Goal: Check status

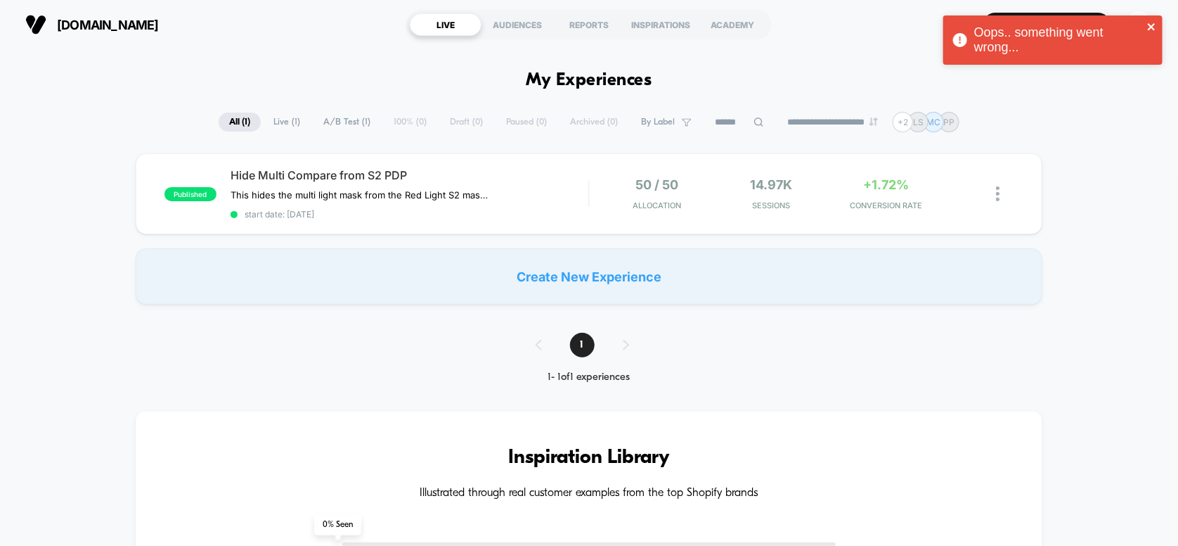
click at [1152, 25] on icon "close" at bounding box center [1152, 26] width 10 height 11
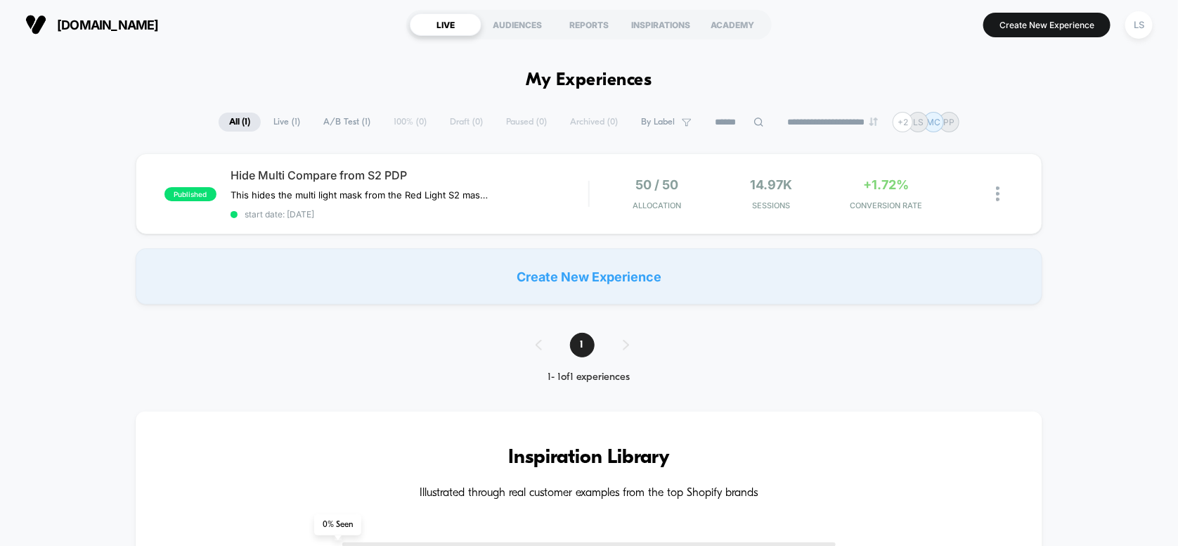
click at [1137, 26] on div "Oops.. something went wrong..." at bounding box center [1053, 44] width 225 height 62
click at [1140, 29] on div "LS" at bounding box center [1139, 24] width 27 height 27
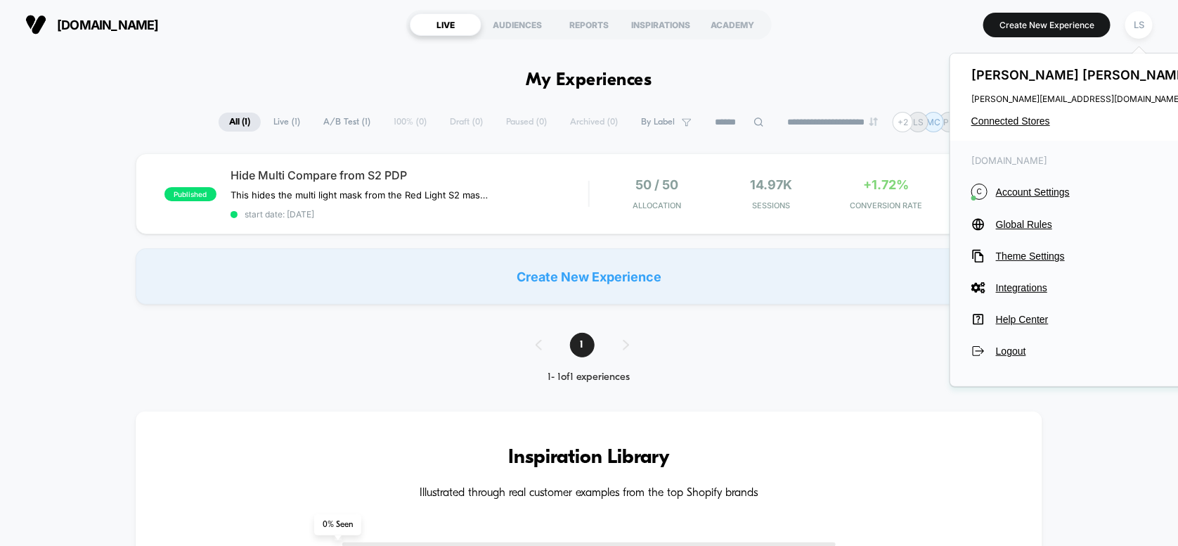
click at [1024, 128] on div "[PERSON_NAME] [PERSON_NAME][EMAIL_ADDRESS][DOMAIN_NAME] Connected Stores" at bounding box center [1082, 96] width 264 height 87
click at [1022, 120] on span "Connected Stores" at bounding box center [1083, 120] width 222 height 11
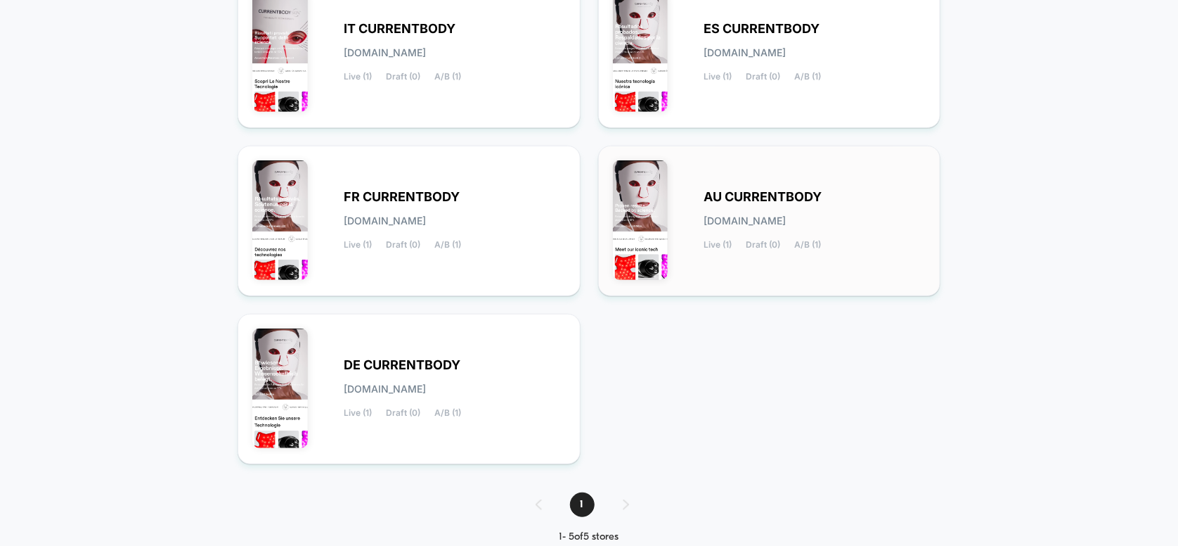
click at [756, 197] on span "AU CURRENTBODY" at bounding box center [763, 197] width 118 height 10
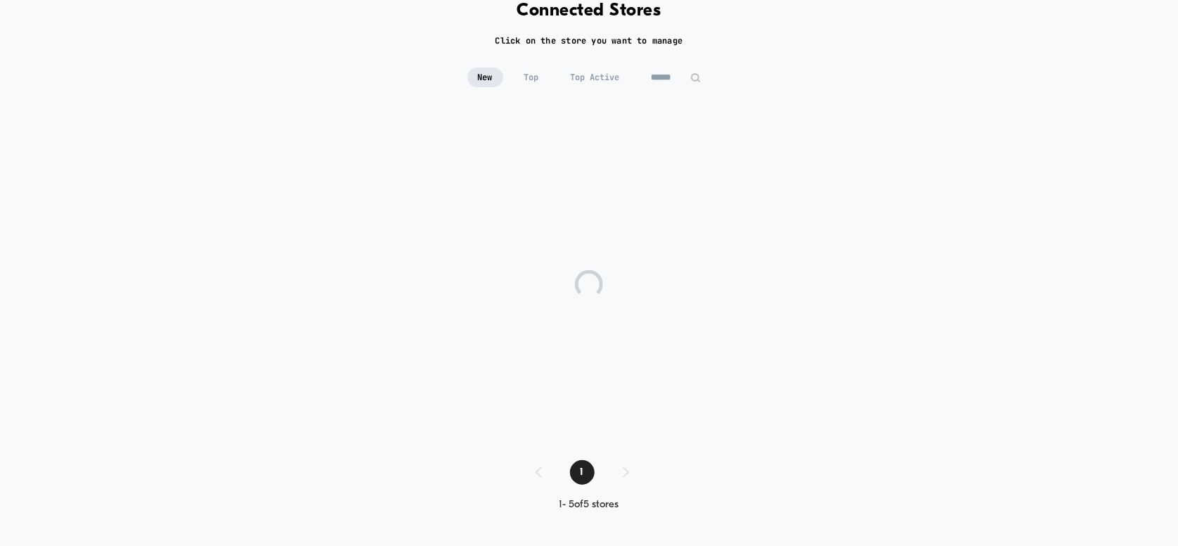
scroll to position [47, 0]
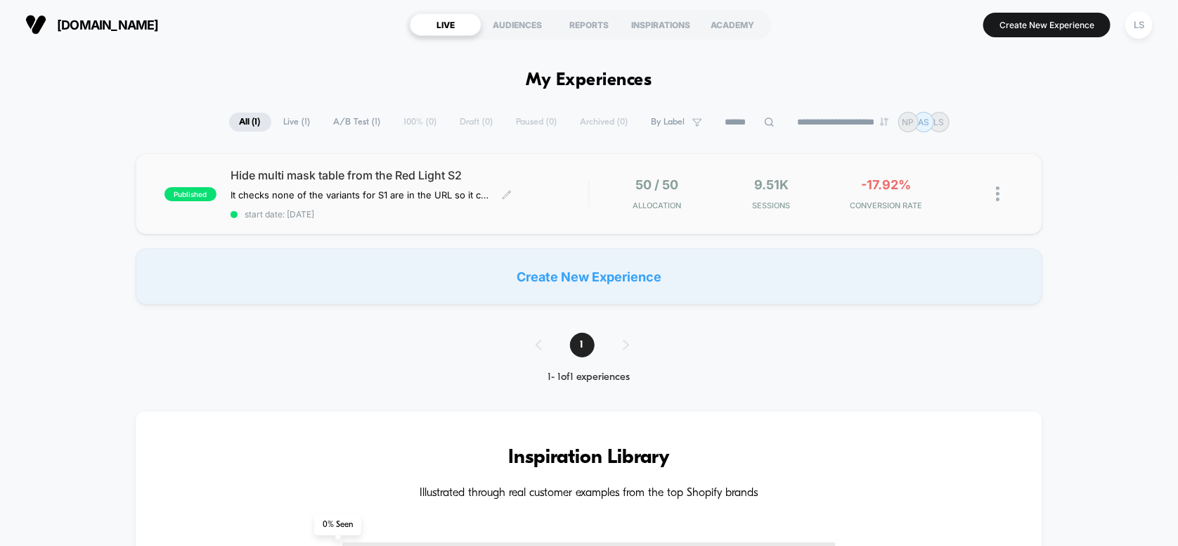
click at [413, 205] on div "Hide multi mask table from the Red Light S2 It checks none of the variants for …" at bounding box center [410, 193] width 359 height 51
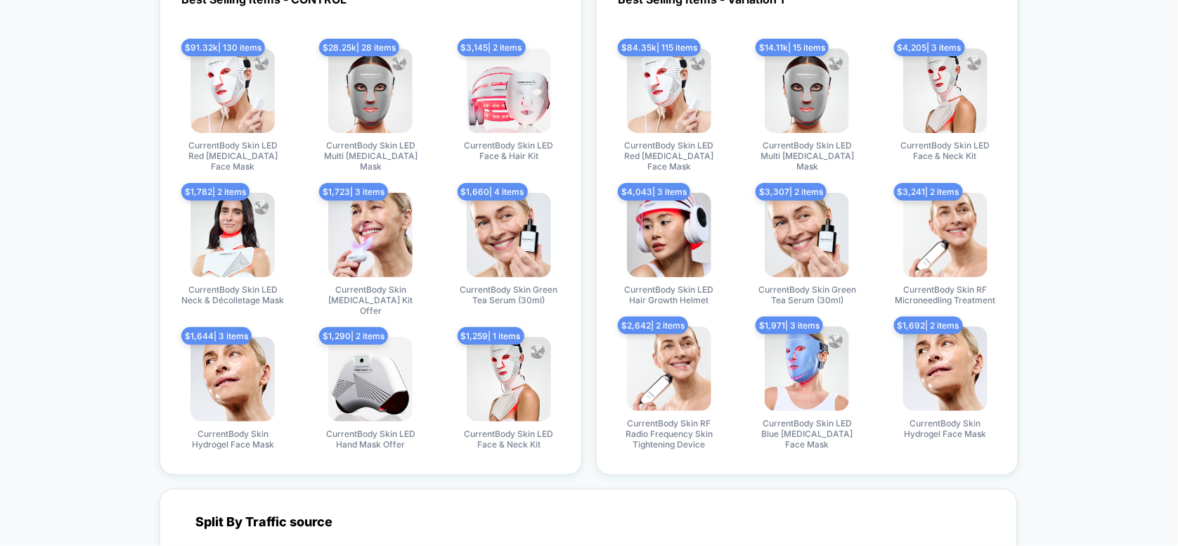
scroll to position [3163, 0]
